Goal: Task Accomplishment & Management: Manage account settings

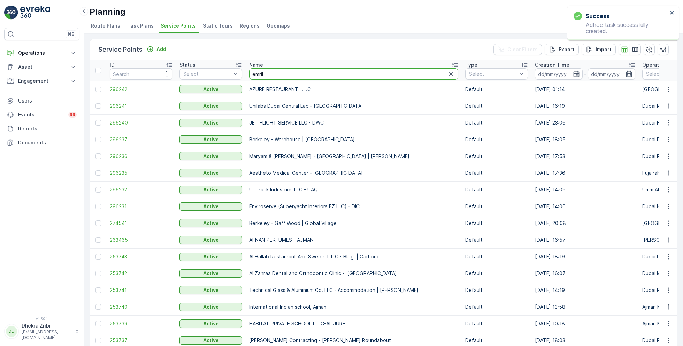
type input "emrill"
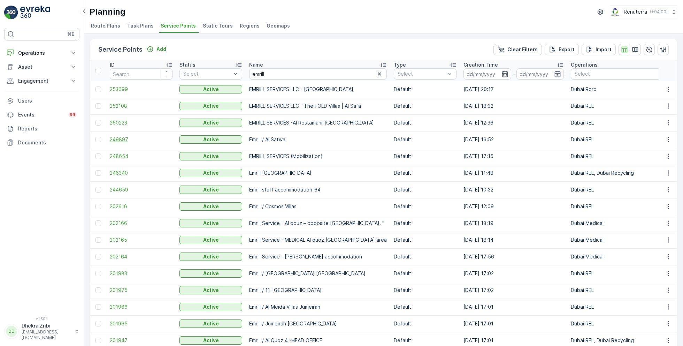
click at [119, 138] on span "249897" at bounding box center [141, 139] width 63 height 7
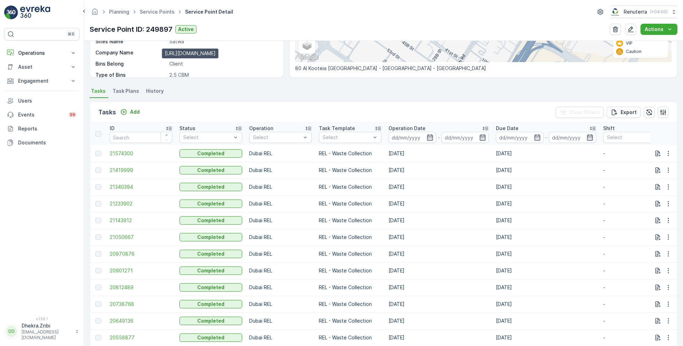
scroll to position [152, 0]
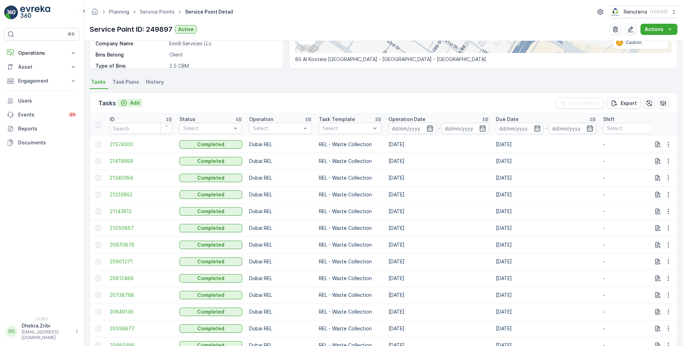
click at [130, 103] on p "Add" at bounding box center [135, 102] width 10 height 7
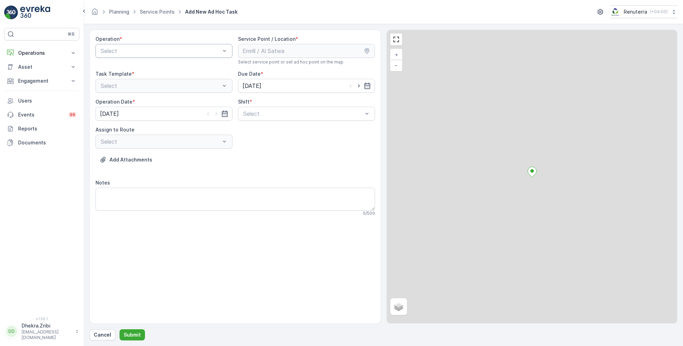
click at [178, 56] on div "Select" at bounding box center [164, 51] width 137 height 14
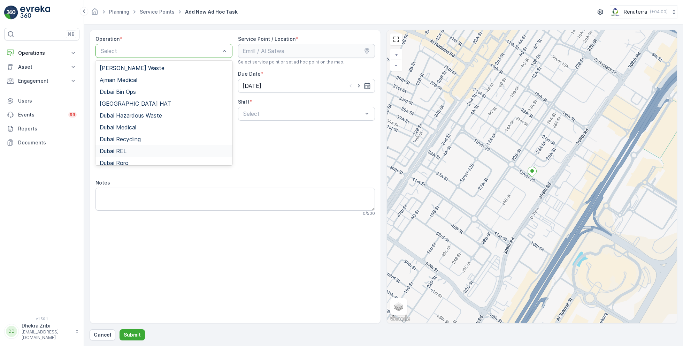
click at [118, 152] on span "Dubai REL" at bounding box center [113, 151] width 27 height 6
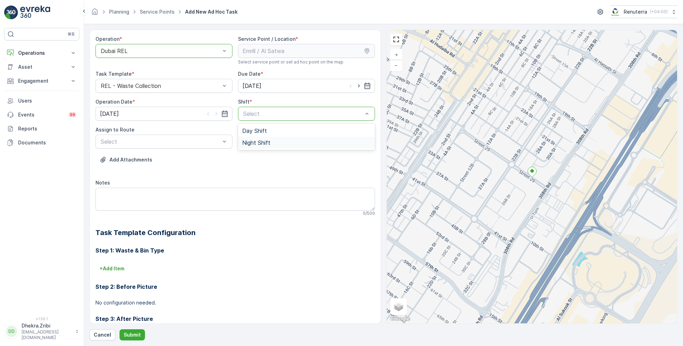
click at [253, 142] on span "Night Shift" at bounding box center [256, 142] width 28 height 6
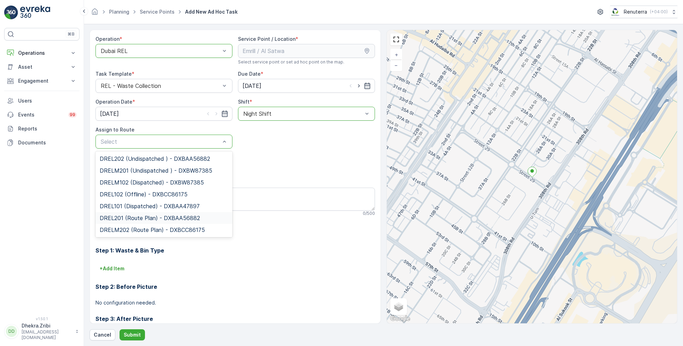
click at [131, 216] on span "DREL201 (Route Plan) - DXBAA56882" at bounding box center [150, 218] width 100 height 6
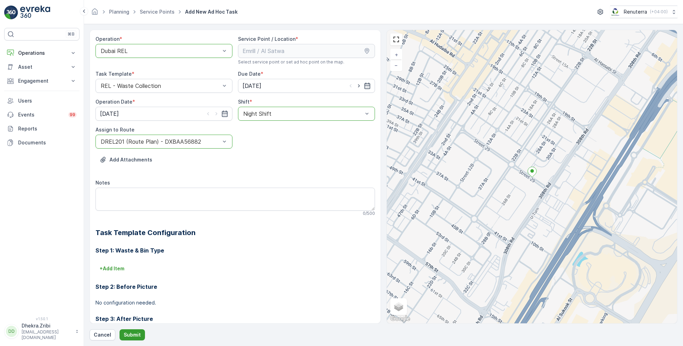
click at [136, 333] on p "Submit" at bounding box center [132, 334] width 17 height 7
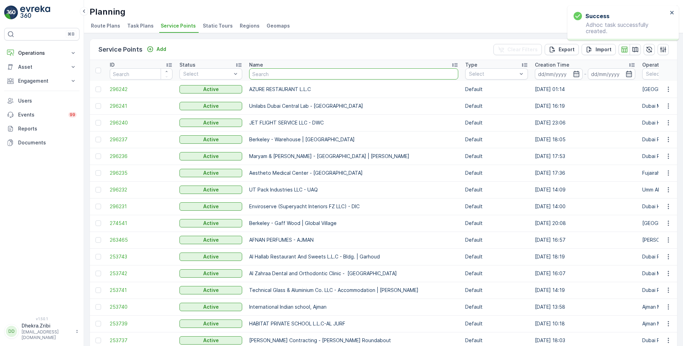
click at [276, 69] on input "text" at bounding box center [353, 73] width 209 height 11
type input "better"
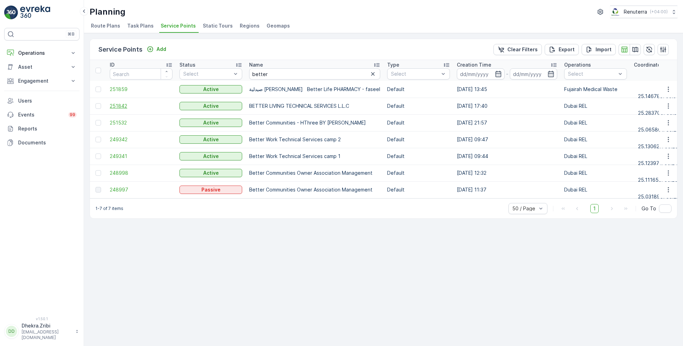
click at [116, 106] on span "251842" at bounding box center [141, 105] width 63 height 7
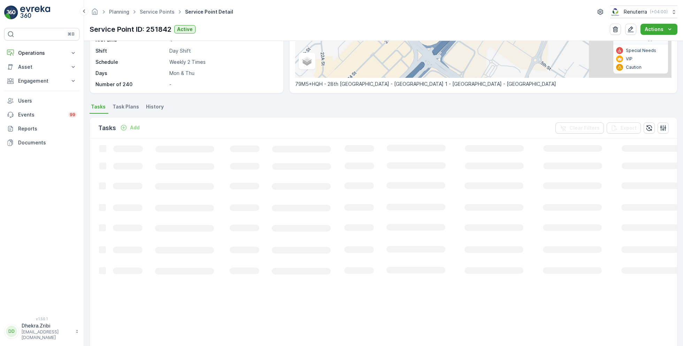
scroll to position [128, 0]
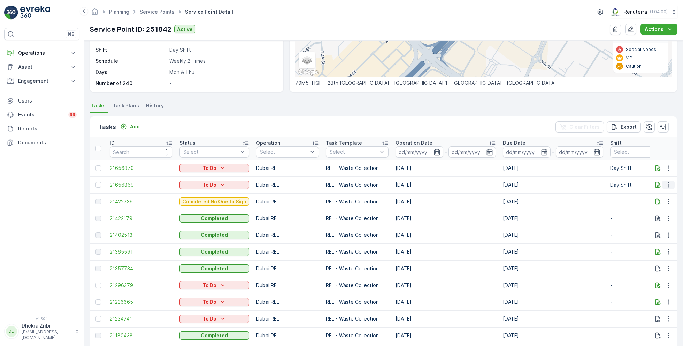
click at [667, 183] on icon "button" at bounding box center [668, 184] width 7 height 7
click at [643, 214] on span "Change Route" at bounding box center [651, 214] width 34 height 7
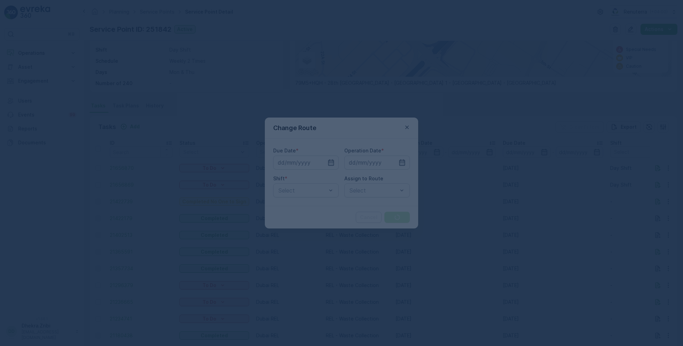
type input "15.09.2025"
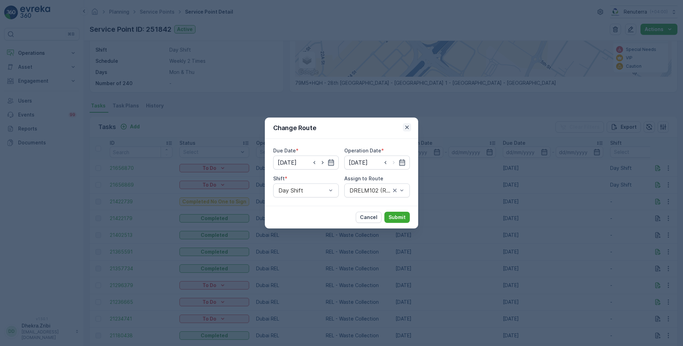
click at [406, 126] on icon "button" at bounding box center [406, 127] width 3 height 3
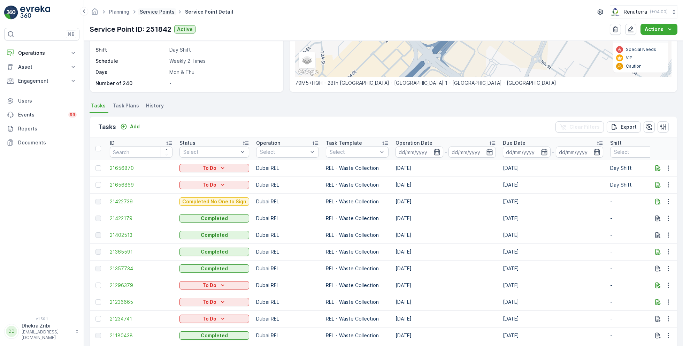
click at [158, 9] on link "Service Points" at bounding box center [157, 12] width 35 height 6
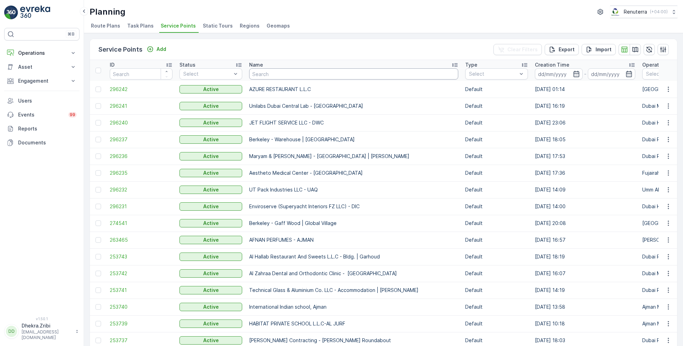
click at [270, 74] on input "text" at bounding box center [353, 73] width 209 height 11
type input "well"
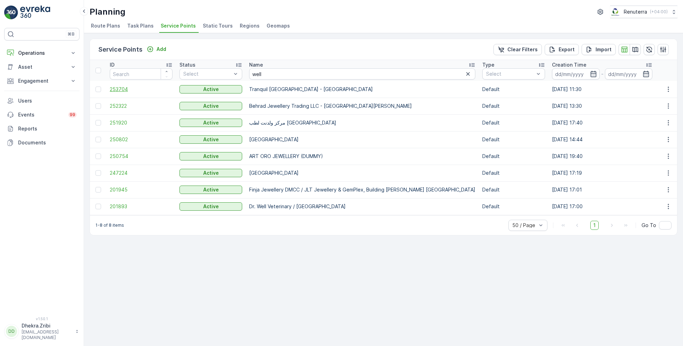
click at [119, 88] on span "253704" at bounding box center [141, 89] width 63 height 7
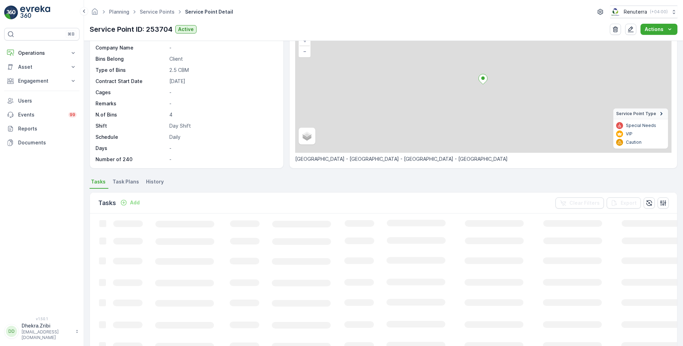
scroll to position [48, 0]
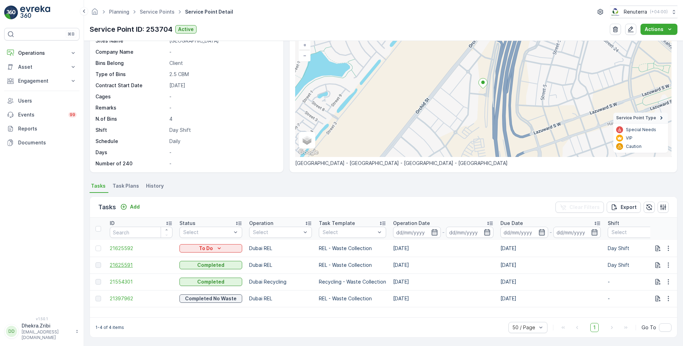
click at [123, 264] on span "21625591" at bounding box center [141, 264] width 63 height 7
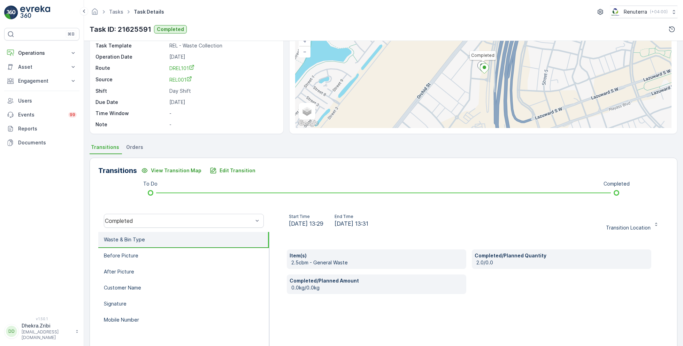
scroll to position [58, 0]
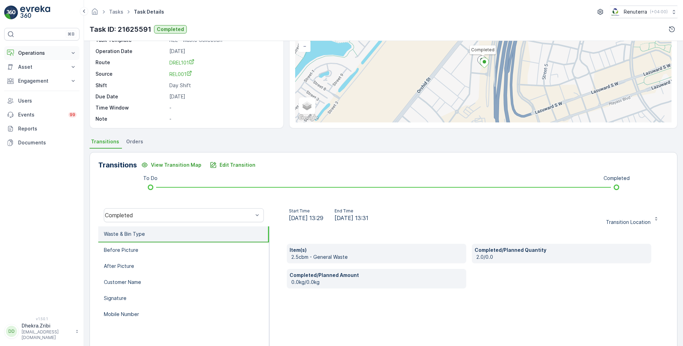
click at [36, 50] on p "Operations" at bounding box center [41, 53] width 47 height 7
click at [35, 72] on p "Planning" at bounding box center [28, 74] width 20 height 7
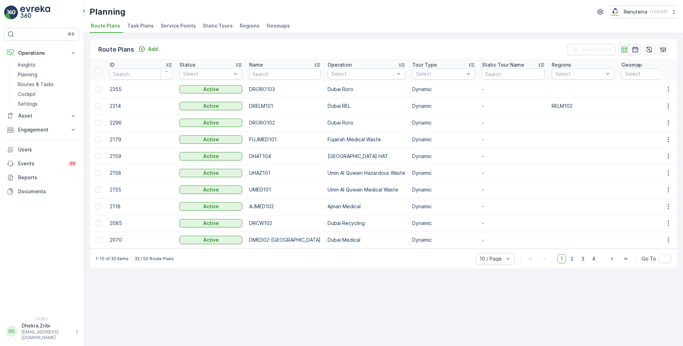
click at [177, 25] on span "Service Points" at bounding box center [178, 25] width 35 height 7
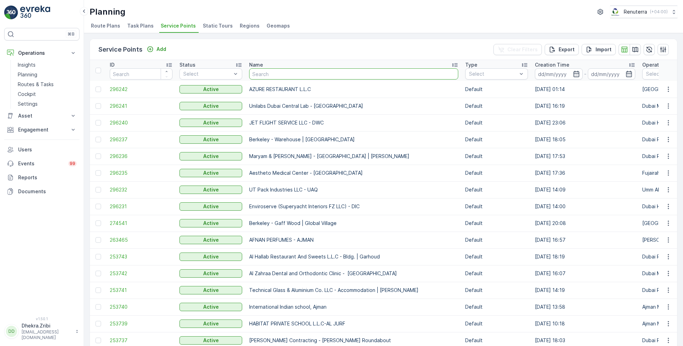
click at [266, 73] on input "text" at bounding box center [353, 73] width 209 height 11
type input "rixos"
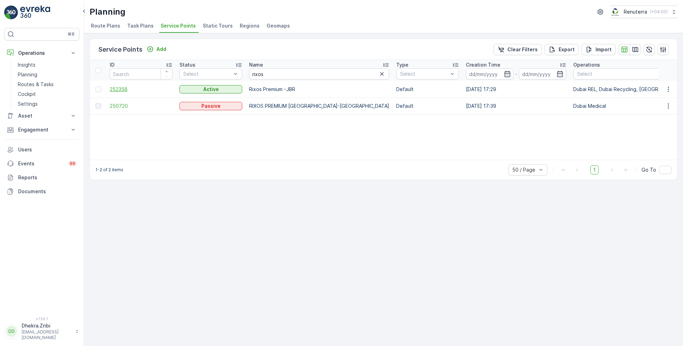
click at [121, 88] on span "252358" at bounding box center [141, 89] width 63 height 7
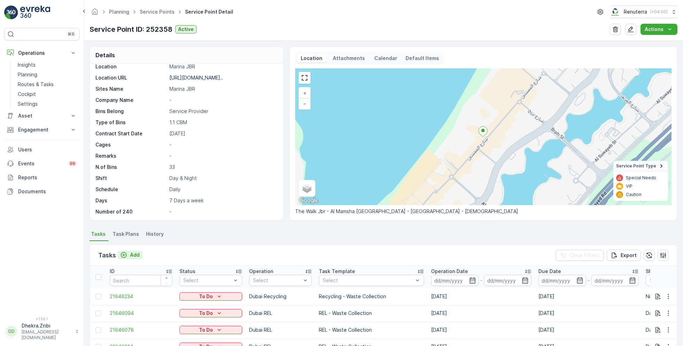
click at [130, 257] on p "Add" at bounding box center [135, 254] width 10 height 7
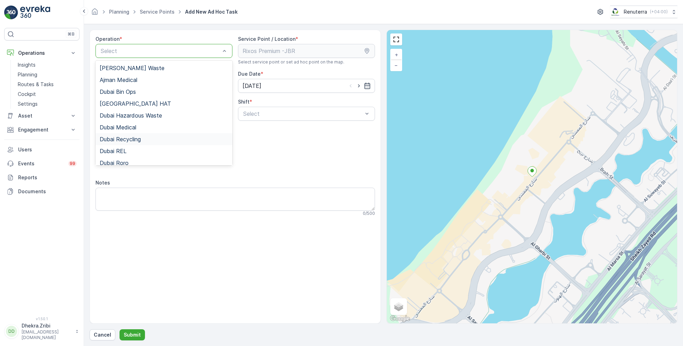
click at [138, 140] on span "Dubai Recycling" at bounding box center [120, 139] width 41 height 6
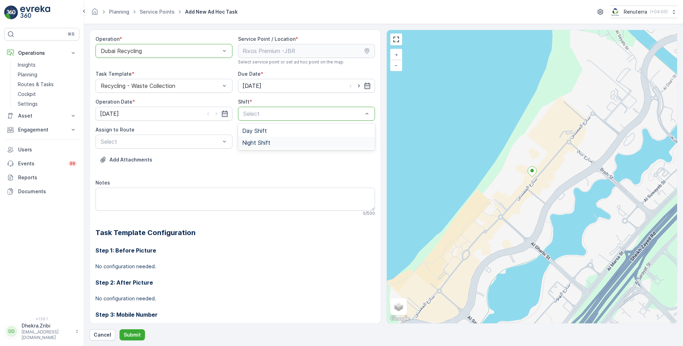
click at [253, 140] on span "Night Shift" at bounding box center [256, 142] width 28 height 6
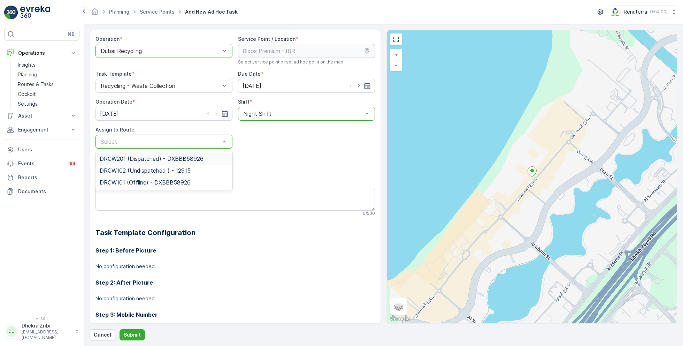
click at [145, 158] on span "DRCW201 (Dispatched) - DXBBB58926" at bounding box center [152, 158] width 104 height 6
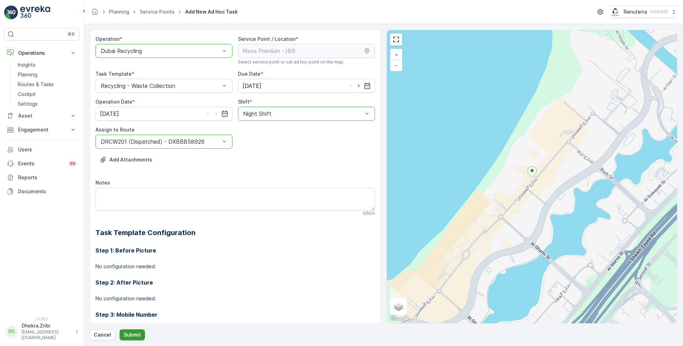
click at [132, 332] on p "Submit" at bounding box center [132, 334] width 17 height 7
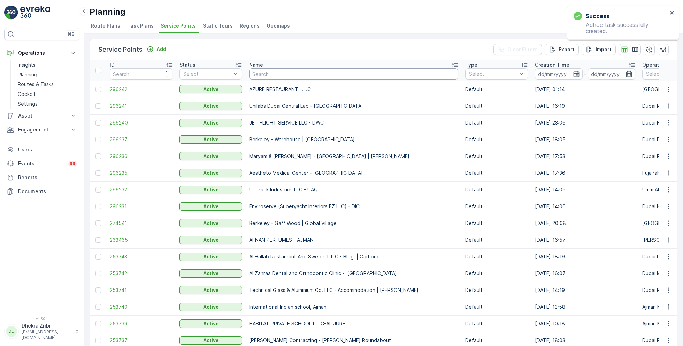
click at [292, 75] on input "text" at bounding box center [353, 73] width 209 height 11
type input "mouj"
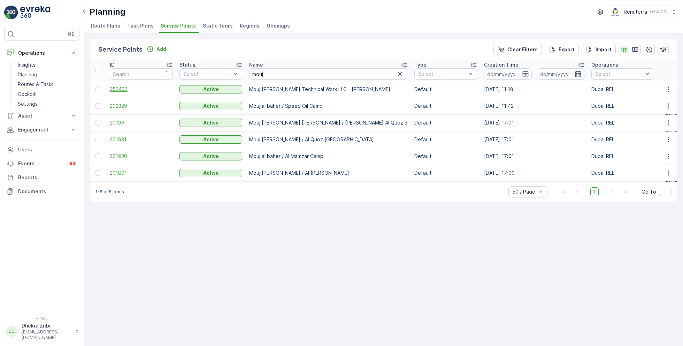
click at [124, 90] on span "252402" at bounding box center [141, 89] width 63 height 7
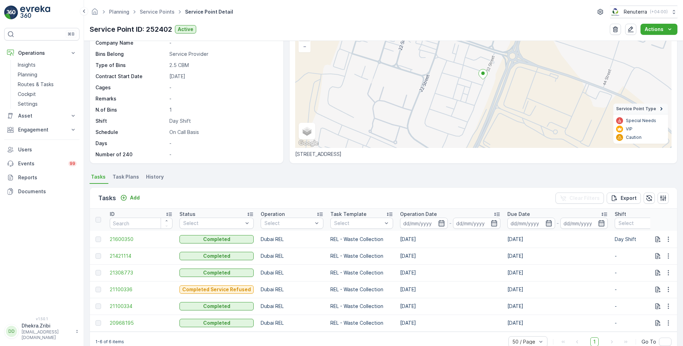
scroll to position [75, 0]
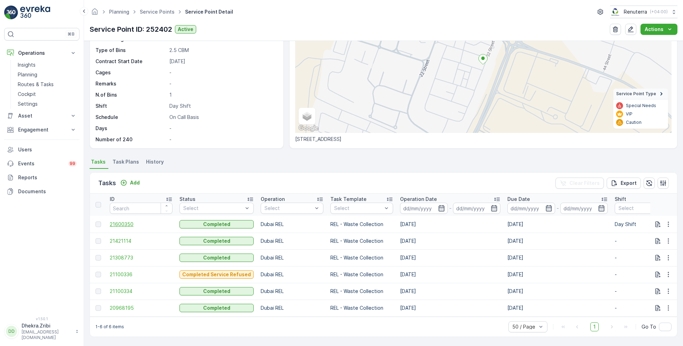
click at [167, 221] on span "21600350" at bounding box center [141, 224] width 63 height 7
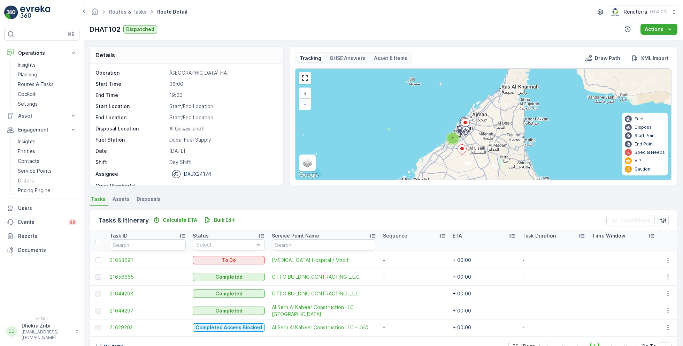
scroll to position [18, 0]
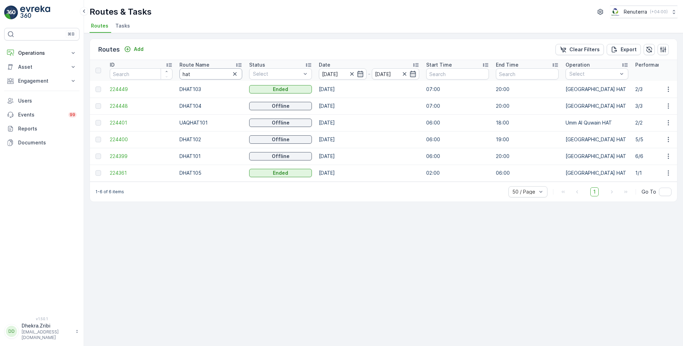
click at [197, 75] on input "hat" at bounding box center [211, 73] width 63 height 11
type input "roro"
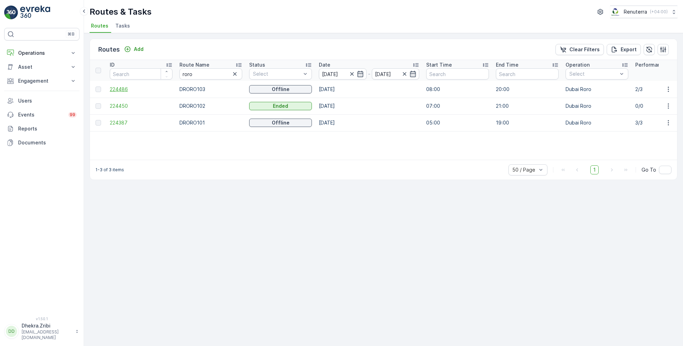
click at [122, 87] on span "224486" at bounding box center [141, 89] width 63 height 7
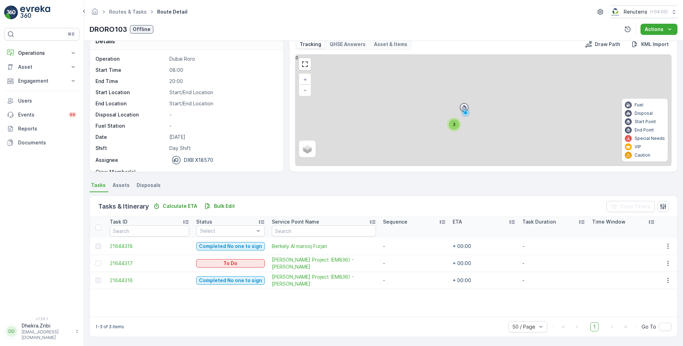
scroll to position [13, 0]
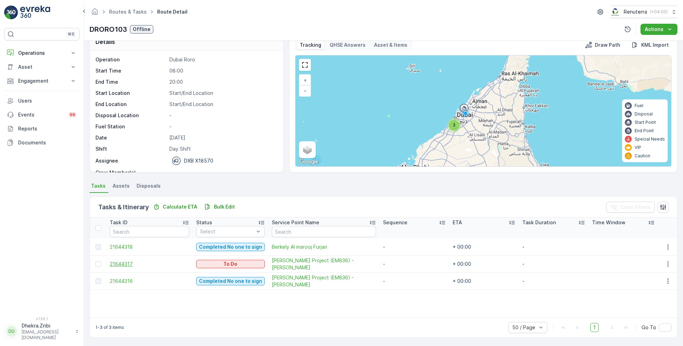
click at [122, 262] on span "21644317" at bounding box center [149, 263] width 79 height 7
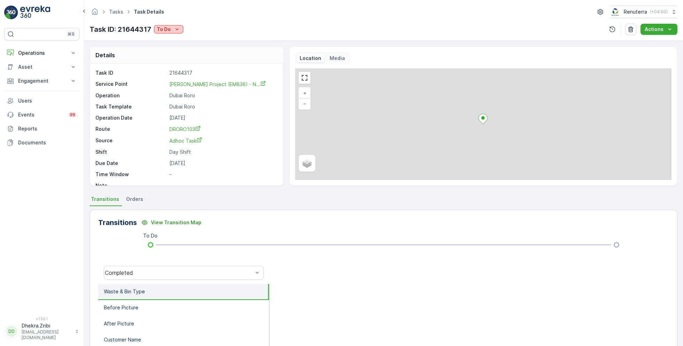
click at [175, 28] on icon "To Do" at bounding box center [177, 29] width 7 height 7
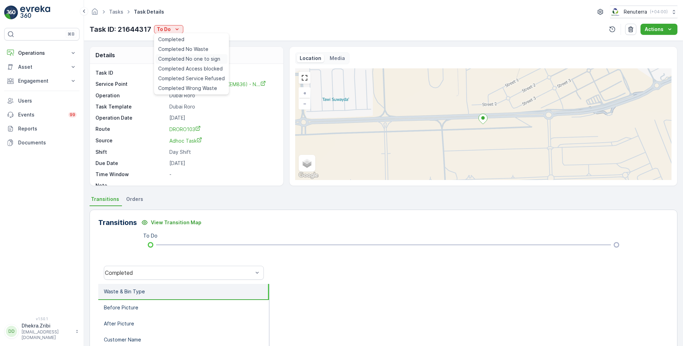
click at [189, 61] on span "Completed No one to sign" at bounding box center [189, 58] width 62 height 7
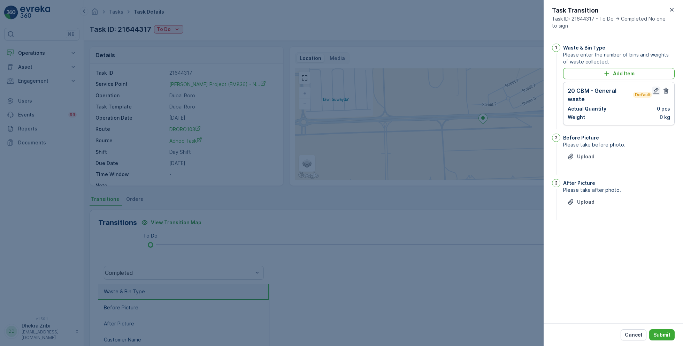
click at [657, 92] on icon "button" at bounding box center [656, 90] width 7 height 7
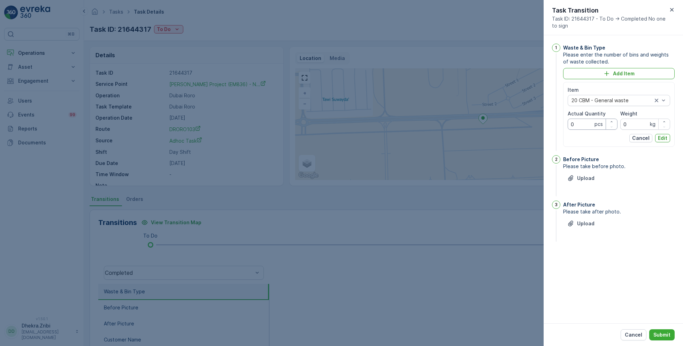
click at [579, 123] on Quantity "0" at bounding box center [593, 124] width 50 height 11
type Quantity "0"
type Quantity "1"
click at [665, 136] on p "Edit" at bounding box center [662, 138] width 9 height 7
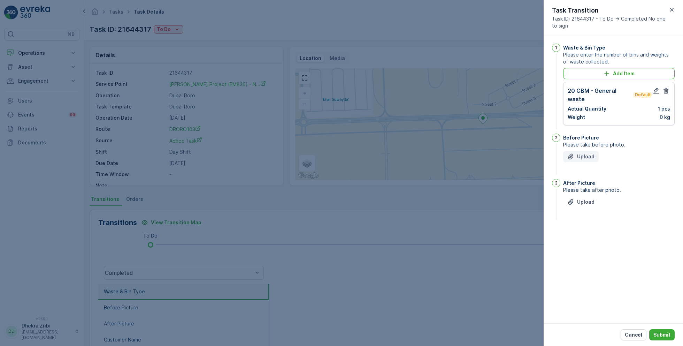
click at [586, 153] on p "Upload" at bounding box center [585, 156] width 17 height 7
click at [581, 236] on p "Upload" at bounding box center [585, 236] width 17 height 7
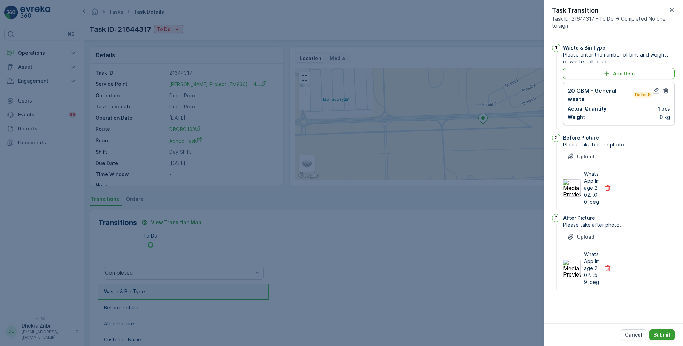
click at [656, 334] on p "Submit" at bounding box center [662, 334] width 17 height 7
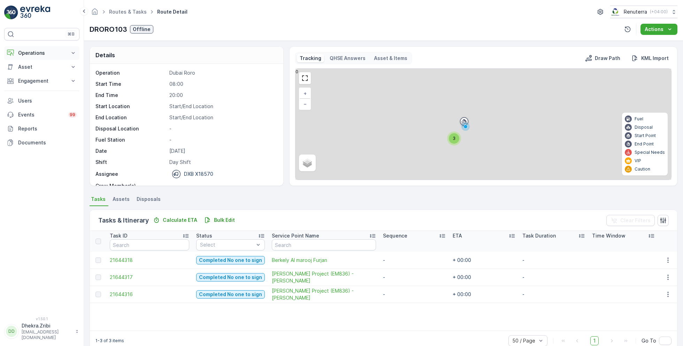
click at [39, 54] on p "Operations" at bounding box center [41, 53] width 47 height 7
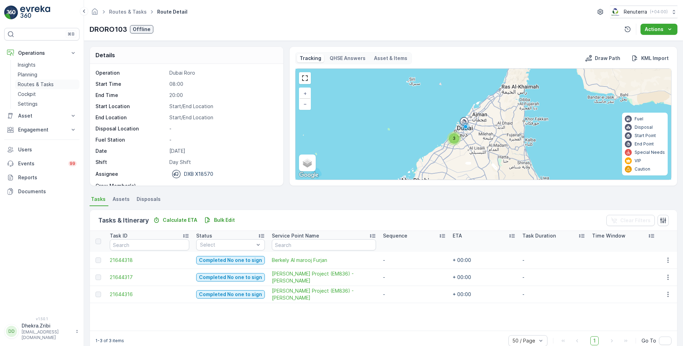
click at [37, 86] on p "Routes & Tasks" at bounding box center [36, 84] width 36 height 7
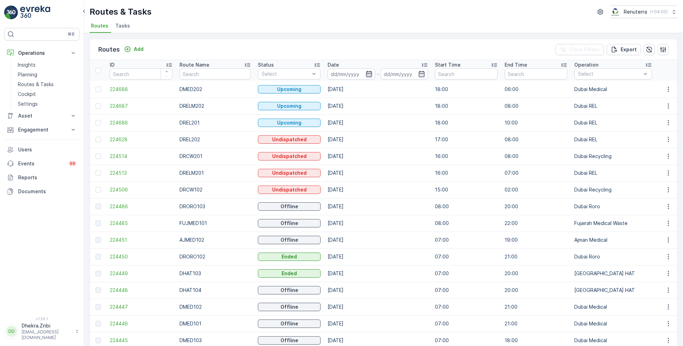
click at [366, 75] on icon "button" at bounding box center [369, 74] width 6 height 6
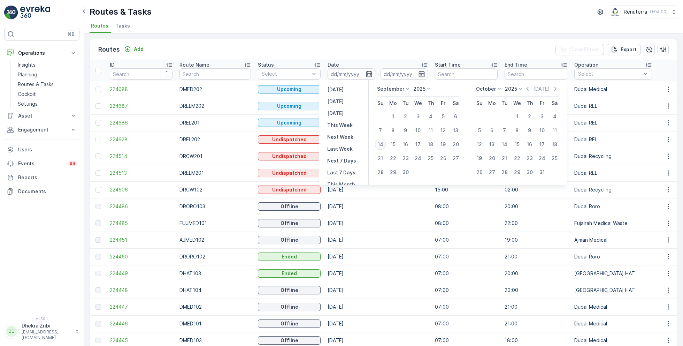
click at [380, 142] on div "14" at bounding box center [380, 144] width 11 height 11
type input "[DATE]"
click at [380, 142] on div "14" at bounding box center [380, 144] width 11 height 11
type input "[DATE]"
click at [309, 17] on div "Routes & Tasks Renuterra ( +04:00 )" at bounding box center [384, 12] width 588 height 13
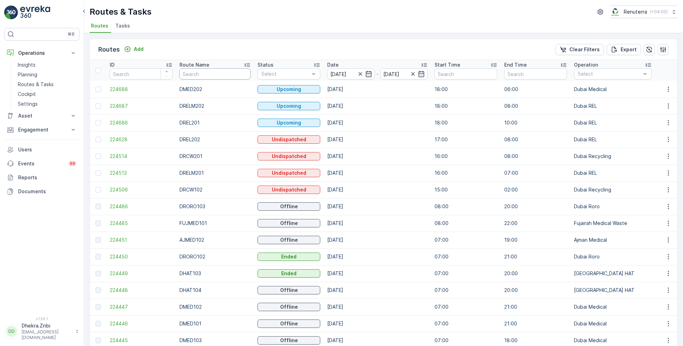
click at [200, 74] on input "text" at bounding box center [215, 73] width 71 height 11
type input "rcw"
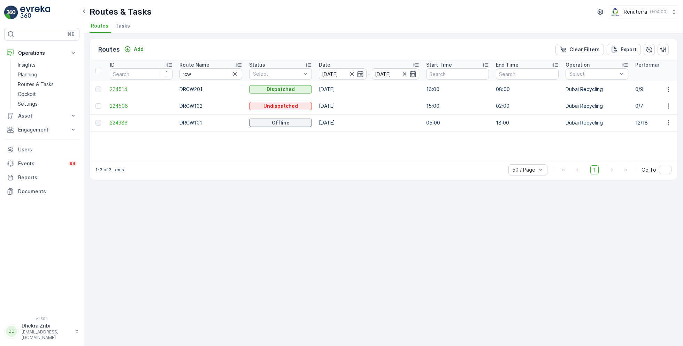
click at [116, 122] on span "224386" at bounding box center [141, 122] width 63 height 7
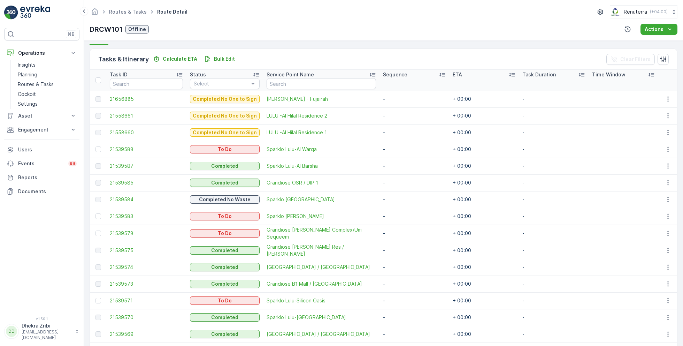
scroll to position [166, 0]
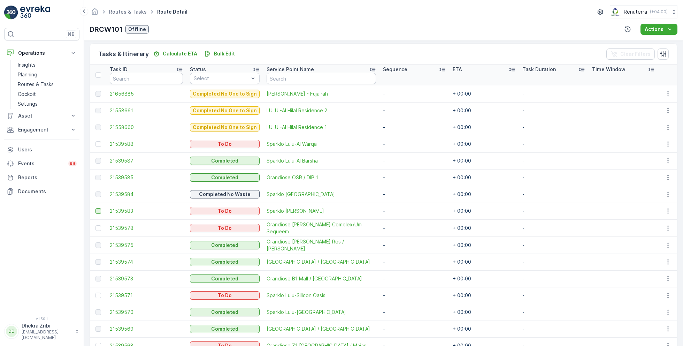
click at [98, 210] on div at bounding box center [99, 211] width 6 height 6
click at [96, 208] on input "checkbox" at bounding box center [96, 208] width 0 height 0
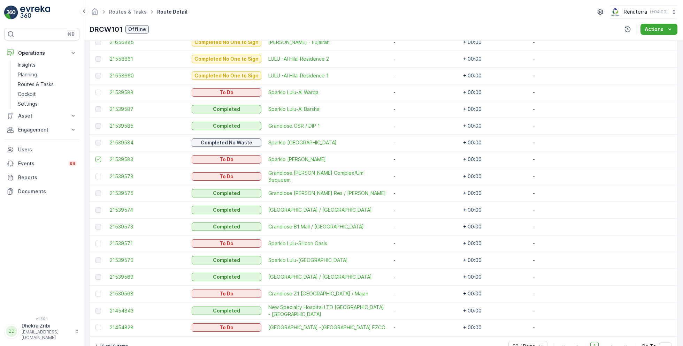
scroll to position [236, 0]
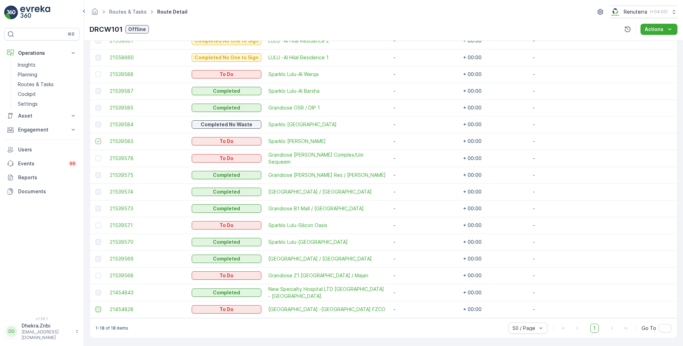
click at [98, 308] on div at bounding box center [99, 309] width 6 height 6
click at [96, 306] on input "checkbox" at bounding box center [96, 306] width 0 height 0
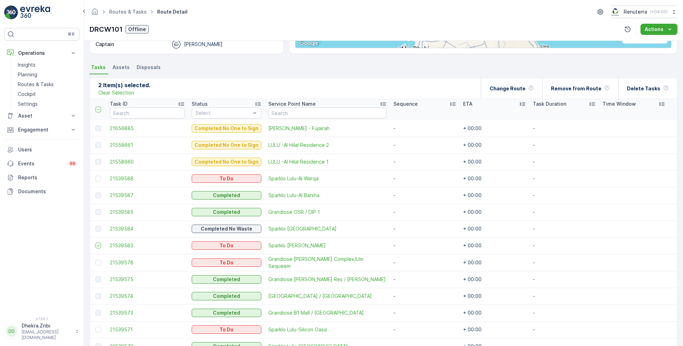
scroll to position [0, 0]
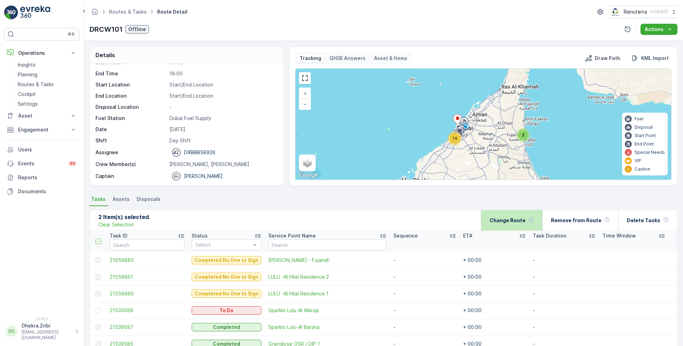
click at [526, 222] on p "Change Route" at bounding box center [508, 220] width 36 height 7
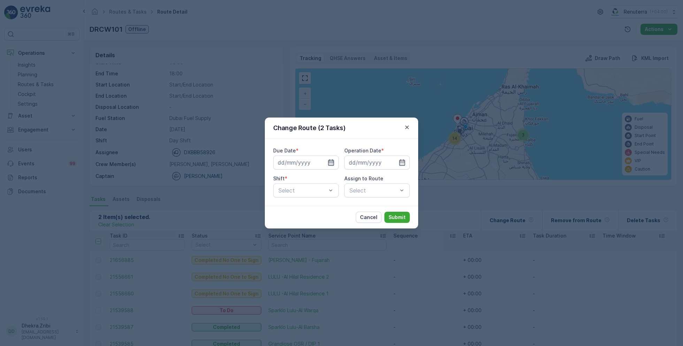
click at [328, 161] on icon "button" at bounding box center [331, 162] width 6 height 6
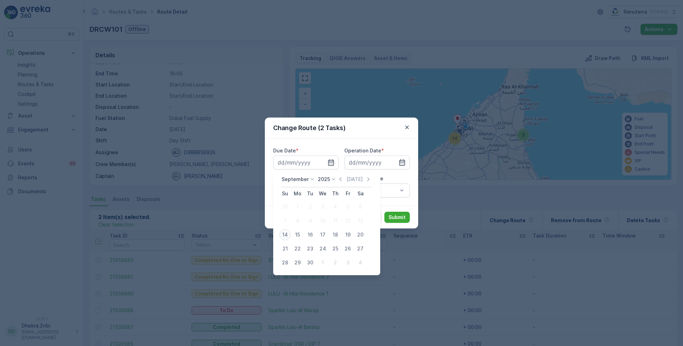
click at [284, 233] on div "14" at bounding box center [285, 234] width 11 height 11
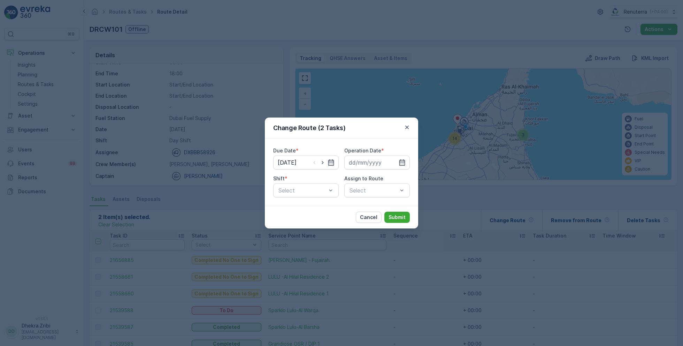
type input "[DATE]"
click at [402, 163] on icon "button" at bounding box center [402, 162] width 7 height 7
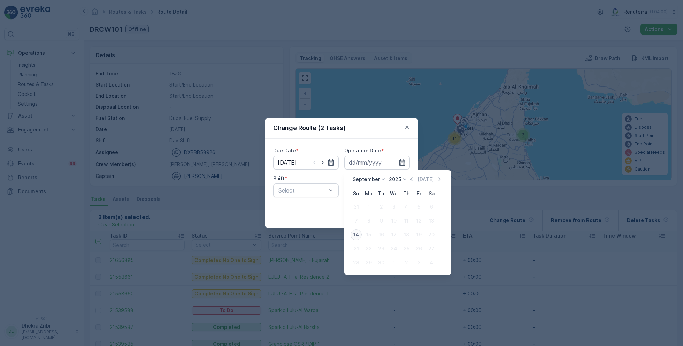
click at [358, 234] on div "14" at bounding box center [356, 234] width 11 height 11
type input "[DATE]"
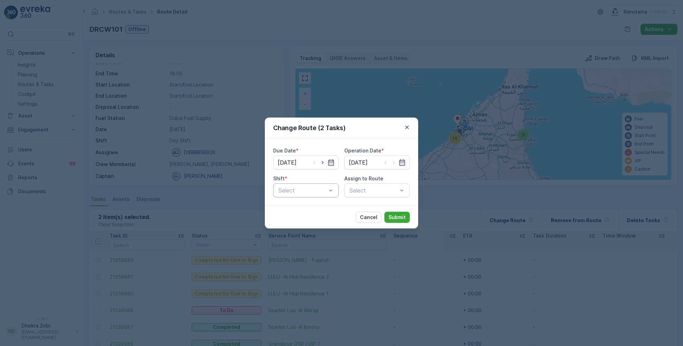
click at [296, 185] on div "Select" at bounding box center [306, 190] width 66 height 14
click at [299, 218] on span "Night Shift" at bounding box center [292, 219] width 28 height 6
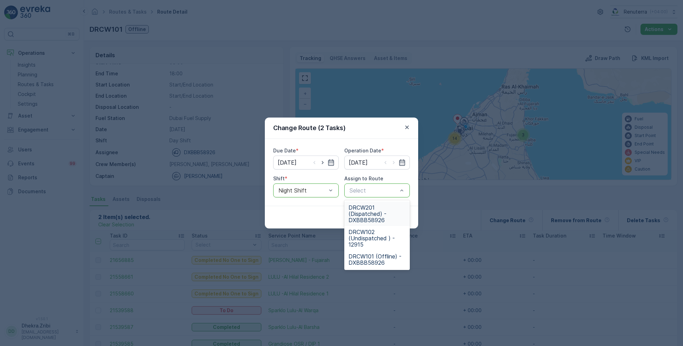
click at [370, 211] on span "DRCW201 (Dispatched) - DXBBB58926" at bounding box center [377, 213] width 57 height 19
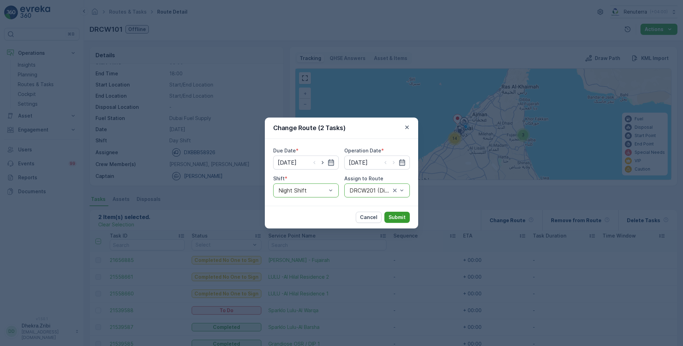
click at [400, 220] on p "Submit" at bounding box center [397, 217] width 17 height 7
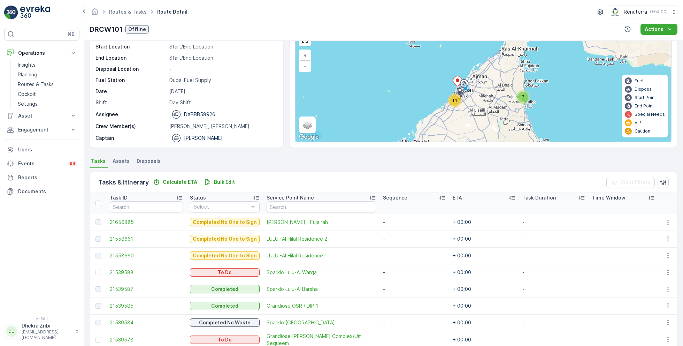
scroll to position [63, 0]
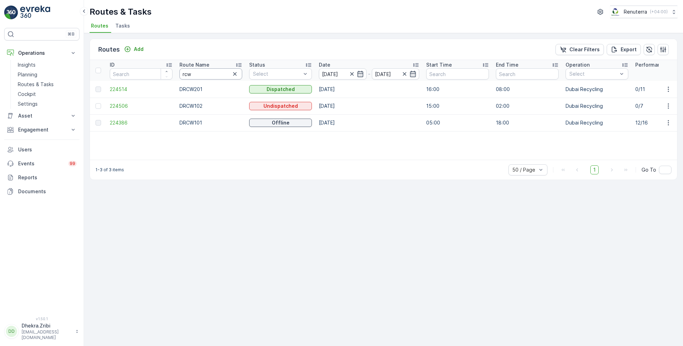
click at [207, 74] on input "rcw" at bounding box center [211, 73] width 63 height 11
click at [122, 90] on span "224514" at bounding box center [141, 89] width 63 height 7
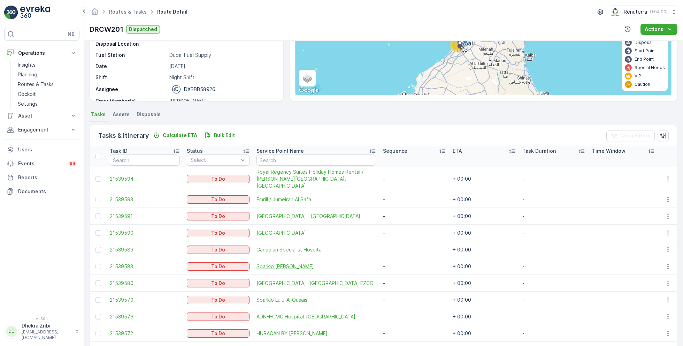
scroll to position [84, 0]
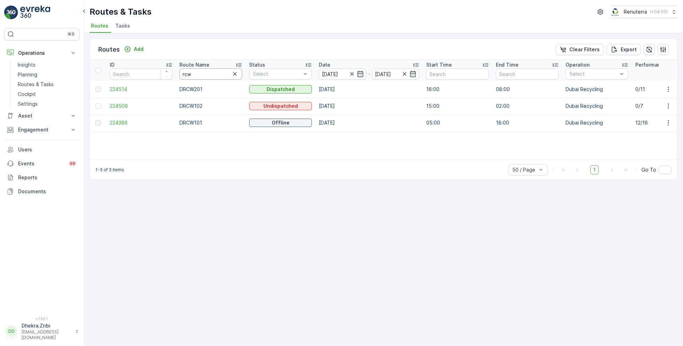
click at [200, 71] on input "rcw" at bounding box center [211, 73] width 63 height 11
type input "rel"
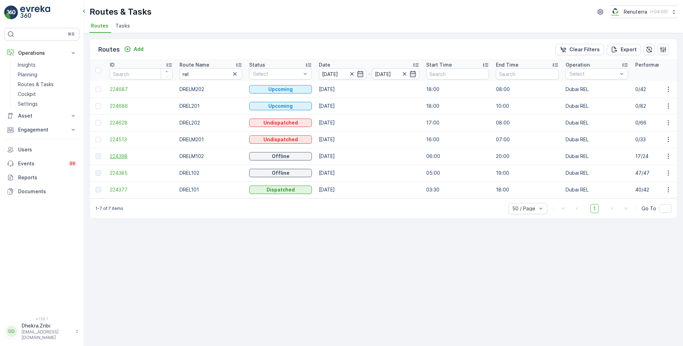
click at [123, 154] on span "224398" at bounding box center [141, 156] width 63 height 7
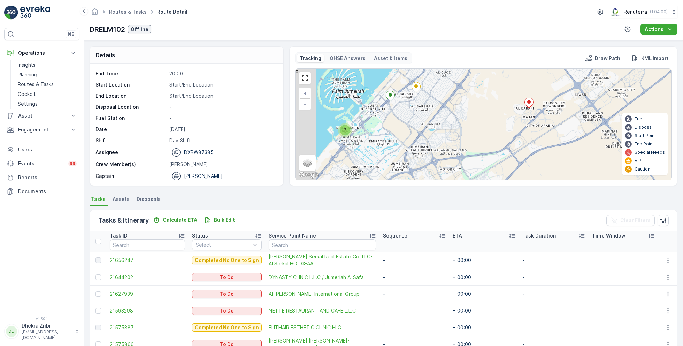
drag, startPoint x: 339, startPoint y: 132, endPoint x: 418, endPoint y: 135, distance: 78.5
click at [417, 135] on div "2 3 2 2 4 2 + − Satellite Roadmap Terrain Hybrid Leaflet Keyboard shortcuts Map…" at bounding box center [484, 124] width 376 height 111
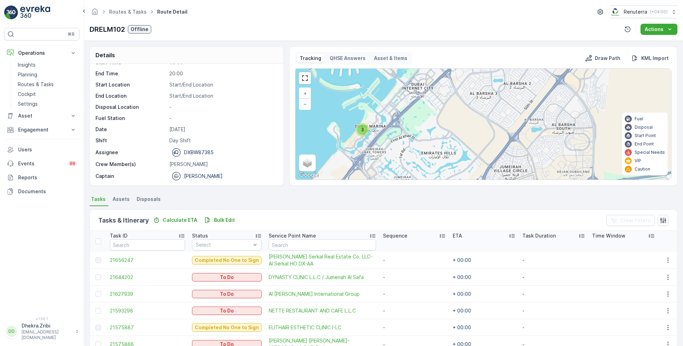
click at [360, 129] on div "3" at bounding box center [362, 129] width 10 height 10
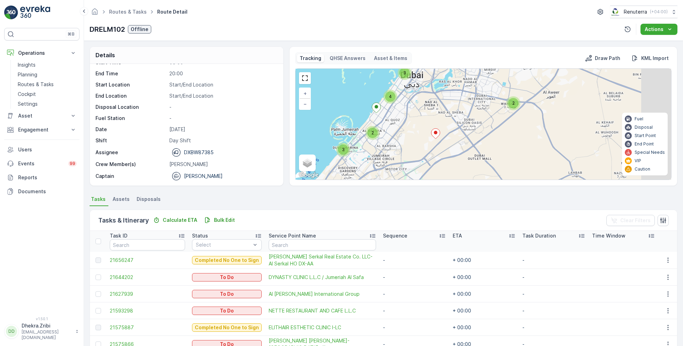
drag, startPoint x: 564, startPoint y: 140, endPoint x: 448, endPoint y: 156, distance: 117.9
click at [448, 156] on div "2 2 3 2 3 4 3 + − Satellite Roadmap Terrain Hybrid Leaflet Keyboard shortcuts M…" at bounding box center [484, 124] width 376 height 111
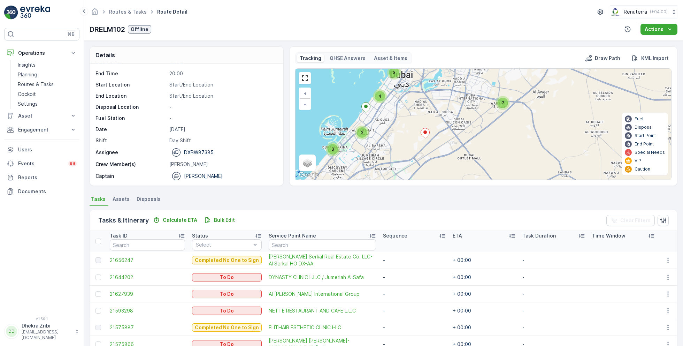
click at [425, 134] on icon at bounding box center [425, 133] width 9 height 10
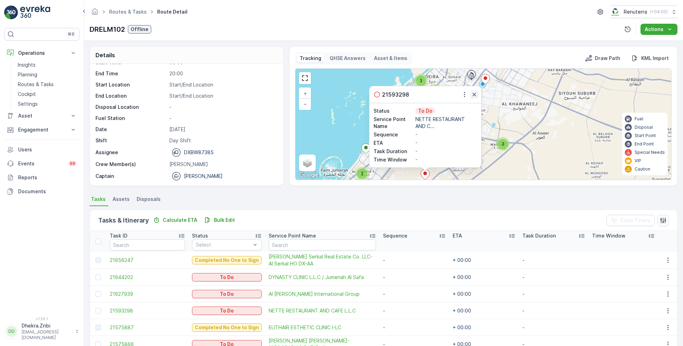
click at [473, 94] on icon "button" at bounding box center [474, 94] width 3 height 3
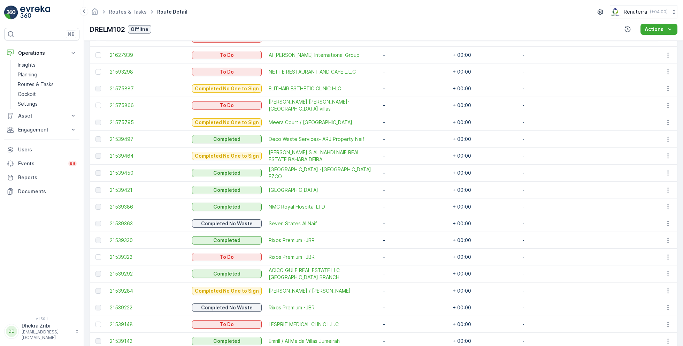
scroll to position [240, 0]
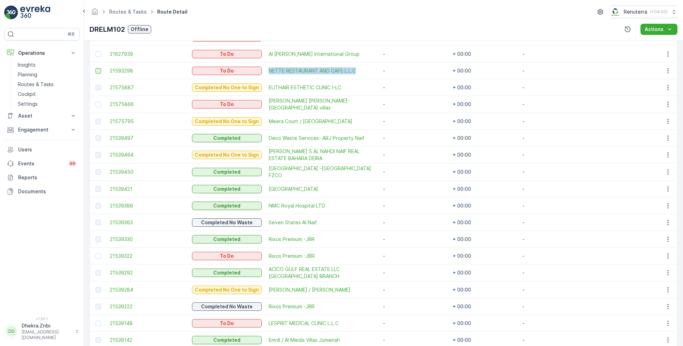
click at [97, 71] on div at bounding box center [99, 71] width 6 height 6
click at [96, 68] on input "checkbox" at bounding box center [96, 68] width 0 height 0
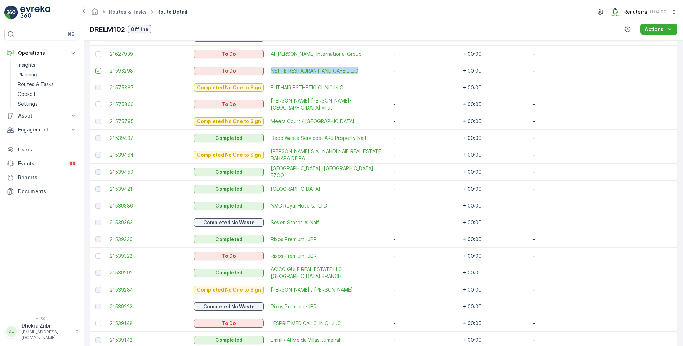
scroll to position [0, 0]
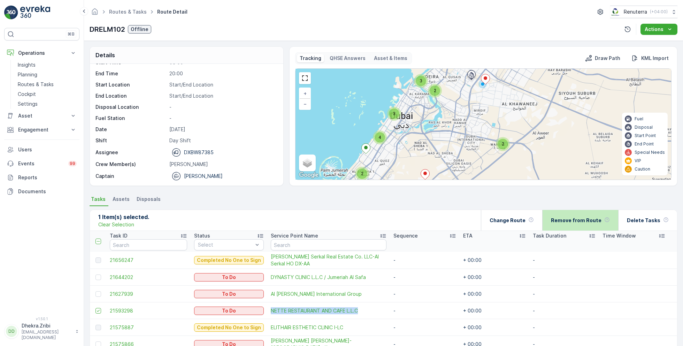
click at [572, 218] on p "Remove from Route" at bounding box center [576, 220] width 51 height 7
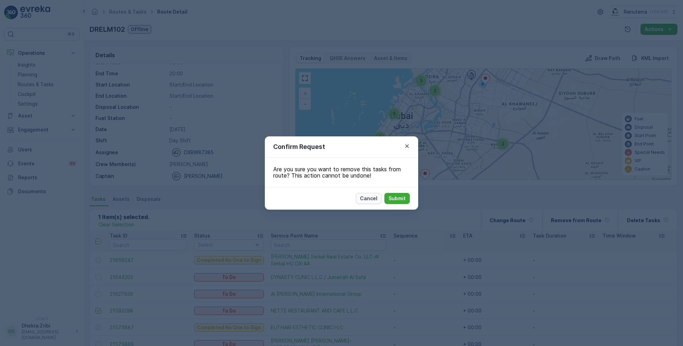
click at [373, 199] on p "Cancel" at bounding box center [368, 198] width 17 height 7
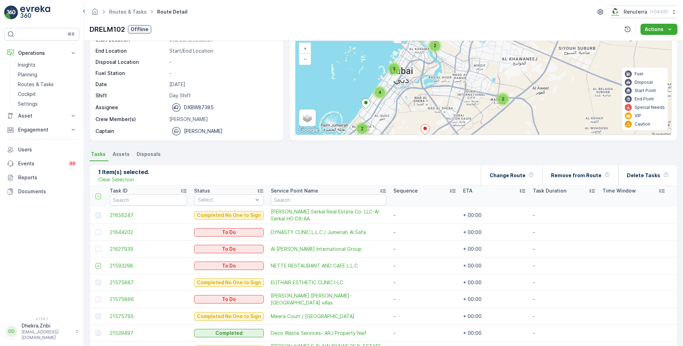
scroll to position [36, 0]
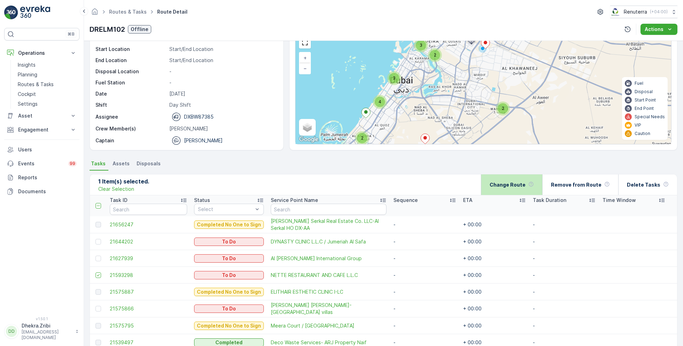
click at [518, 185] on p "Change Route" at bounding box center [508, 184] width 36 height 7
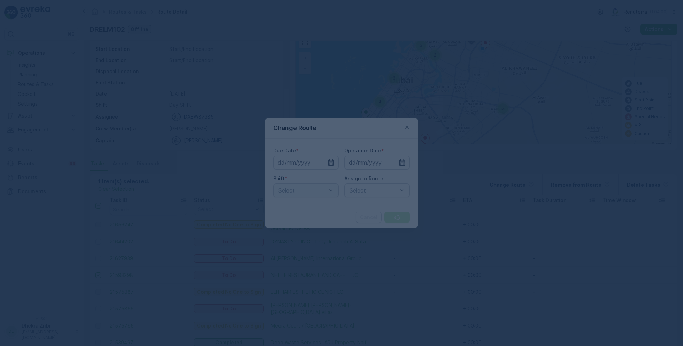
type input "[DATE]"
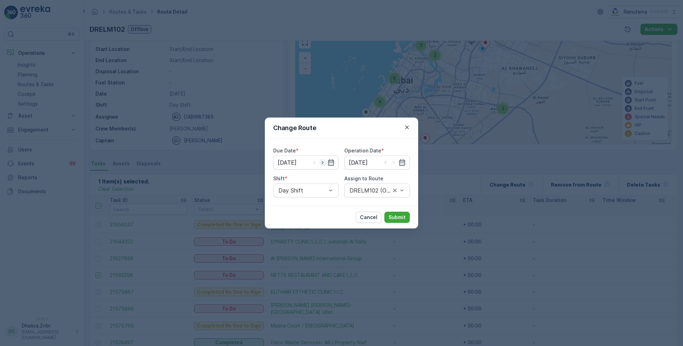
click at [325, 162] on icon "button" at bounding box center [322, 162] width 7 height 7
type input "15.09.2025"
click at [395, 161] on icon "button" at bounding box center [393, 162] width 7 height 7
type input "15.09.2025"
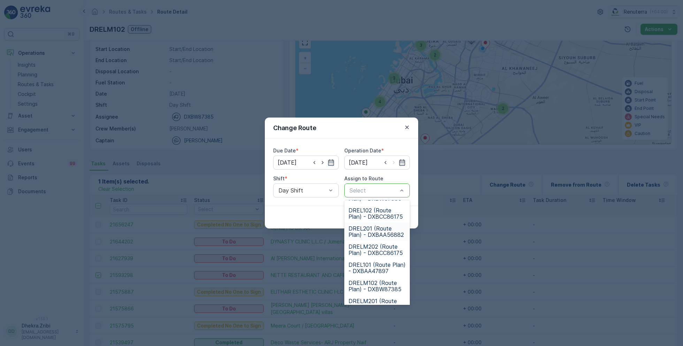
scroll to position [43, 0]
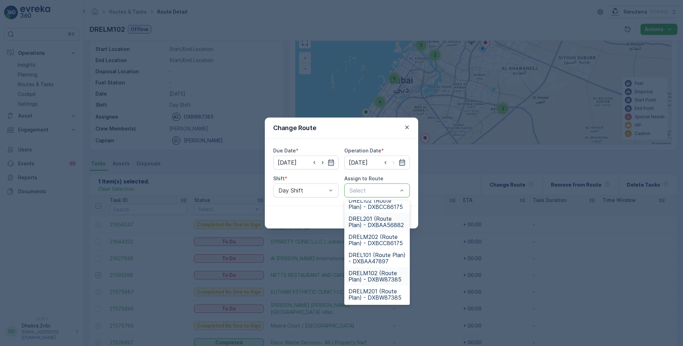
click at [373, 270] on span "DRELM102 (Route Plan) - DXBW87385" at bounding box center [377, 276] width 57 height 13
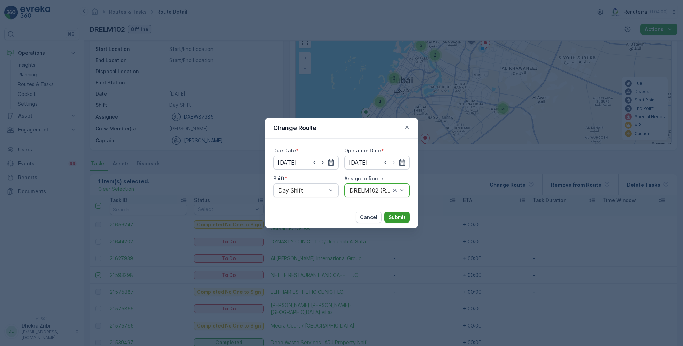
click at [402, 214] on p "Submit" at bounding box center [397, 217] width 17 height 7
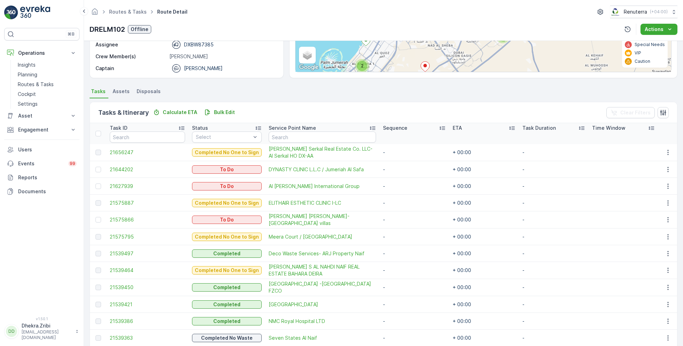
scroll to position [107, 0]
click at [99, 170] on div at bounding box center [99, 171] width 6 height 6
click at [96, 168] on input "checkbox" at bounding box center [96, 168] width 0 height 0
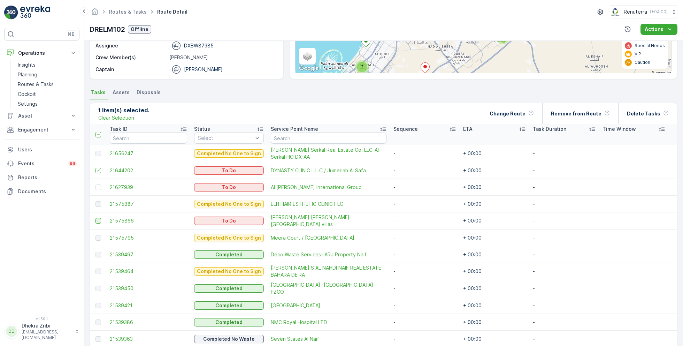
click at [100, 221] on div at bounding box center [99, 221] width 6 height 6
click at [96, 218] on input "checkbox" at bounding box center [96, 218] width 0 height 0
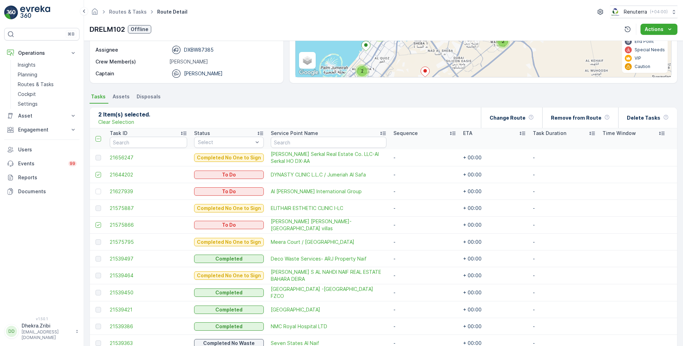
scroll to position [0, 0]
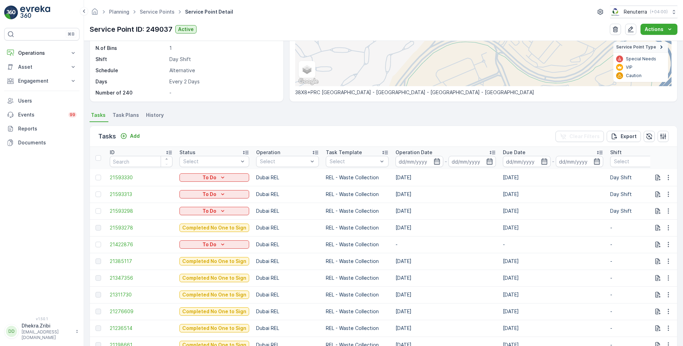
scroll to position [2, 0]
